Goal: Find specific fact: Find contact information

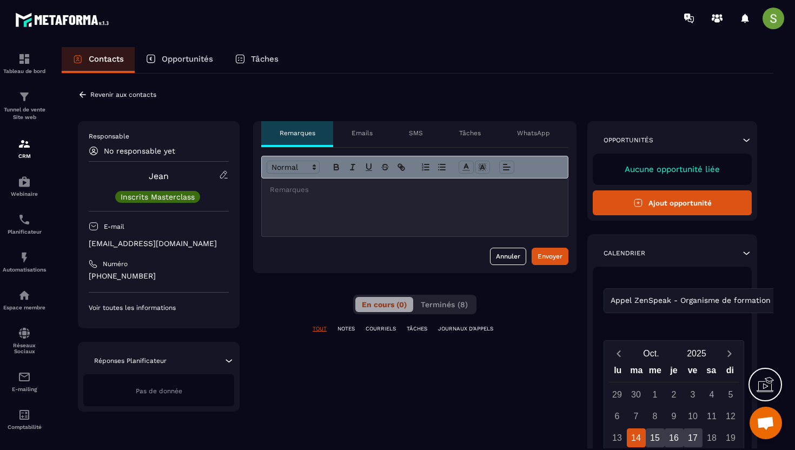
click at [164, 243] on p "[EMAIL_ADDRESS][DOMAIN_NAME]" at bounding box center [159, 243] width 140 height 10
copy div "[EMAIL_ADDRESS][DOMAIN_NAME]"
click at [80, 97] on icon at bounding box center [83, 95] width 10 height 10
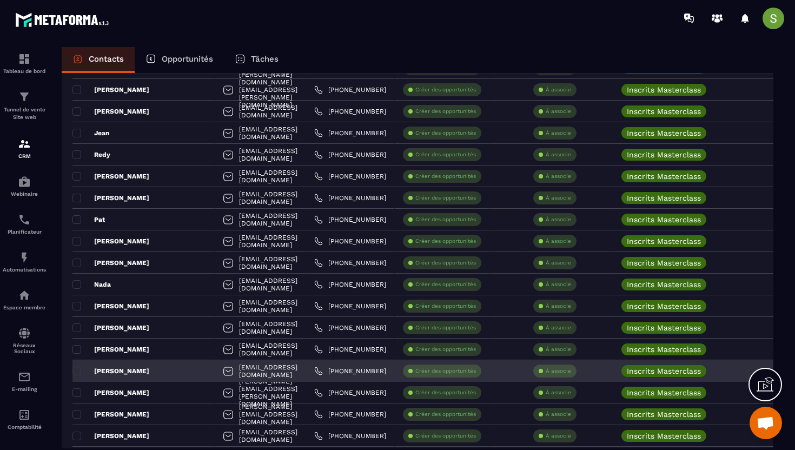
scroll to position [495, 0]
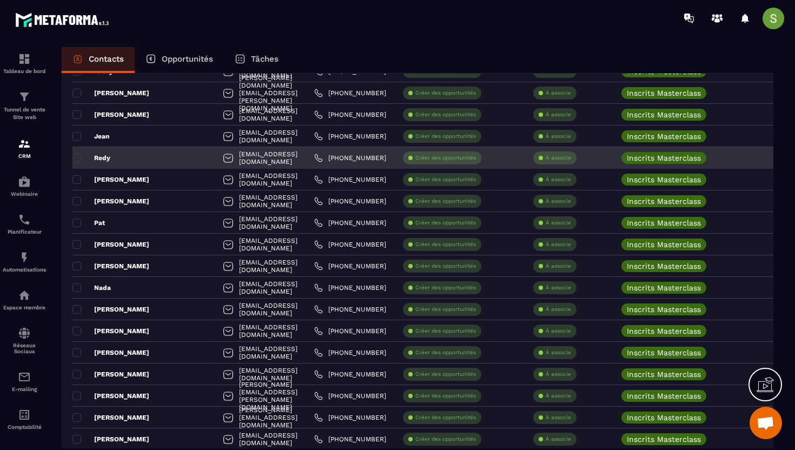
click at [129, 160] on div "Redy" at bounding box center [143, 158] width 142 height 22
